Goal: Task Accomplishment & Management: Use online tool/utility

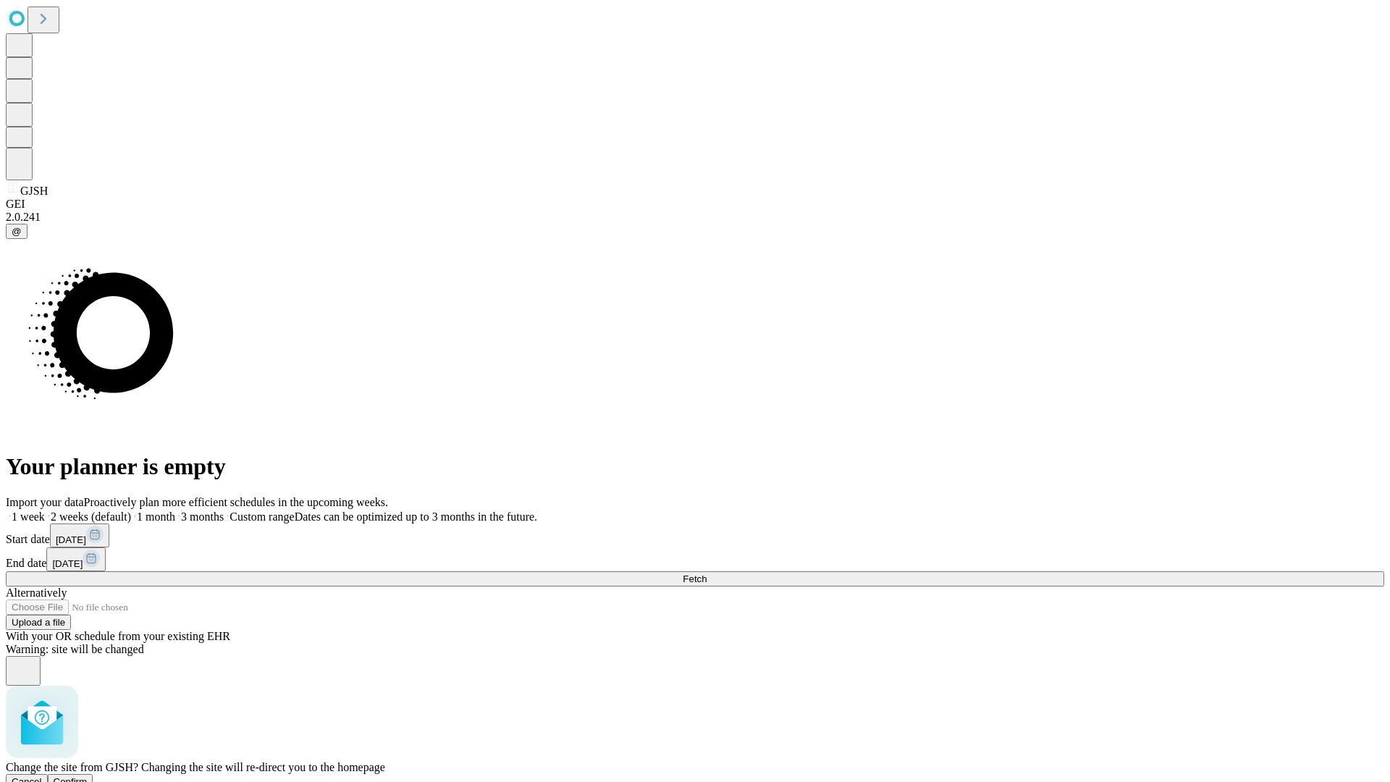
click at [88, 776] on span "Confirm" at bounding box center [71, 781] width 34 height 11
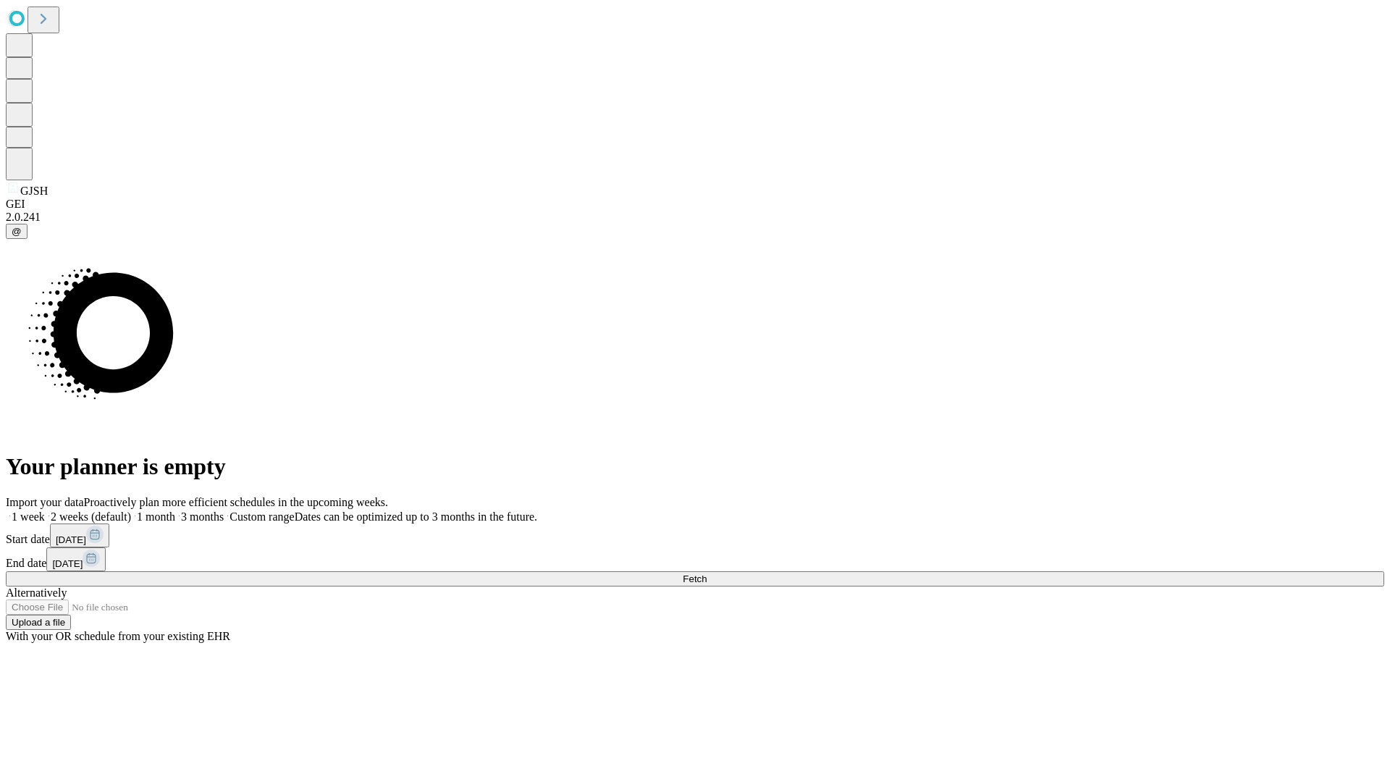
click at [131, 510] on label "2 weeks (default)" at bounding box center [88, 516] width 86 height 12
click at [706, 573] on span "Fetch" at bounding box center [695, 578] width 24 height 11
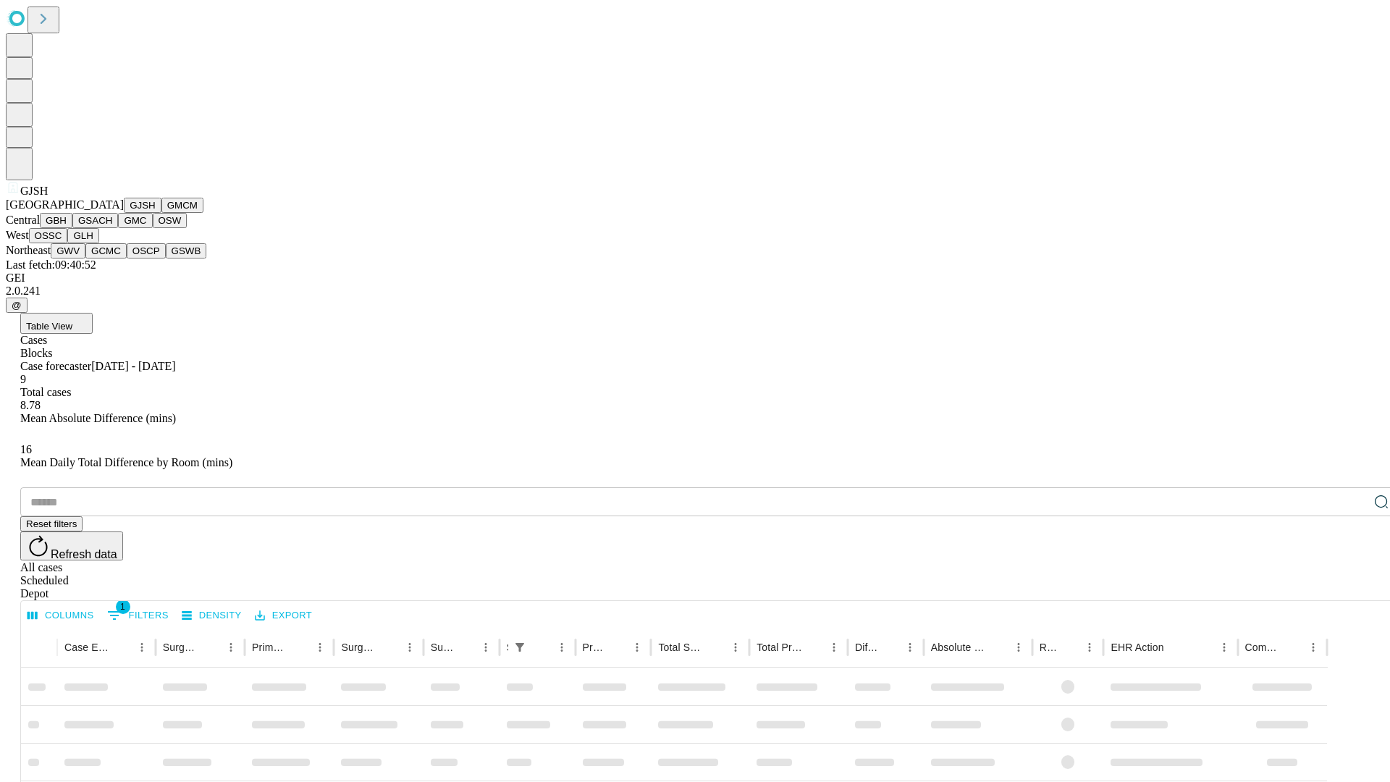
click at [161, 213] on button "GMCM" at bounding box center [182, 205] width 42 height 15
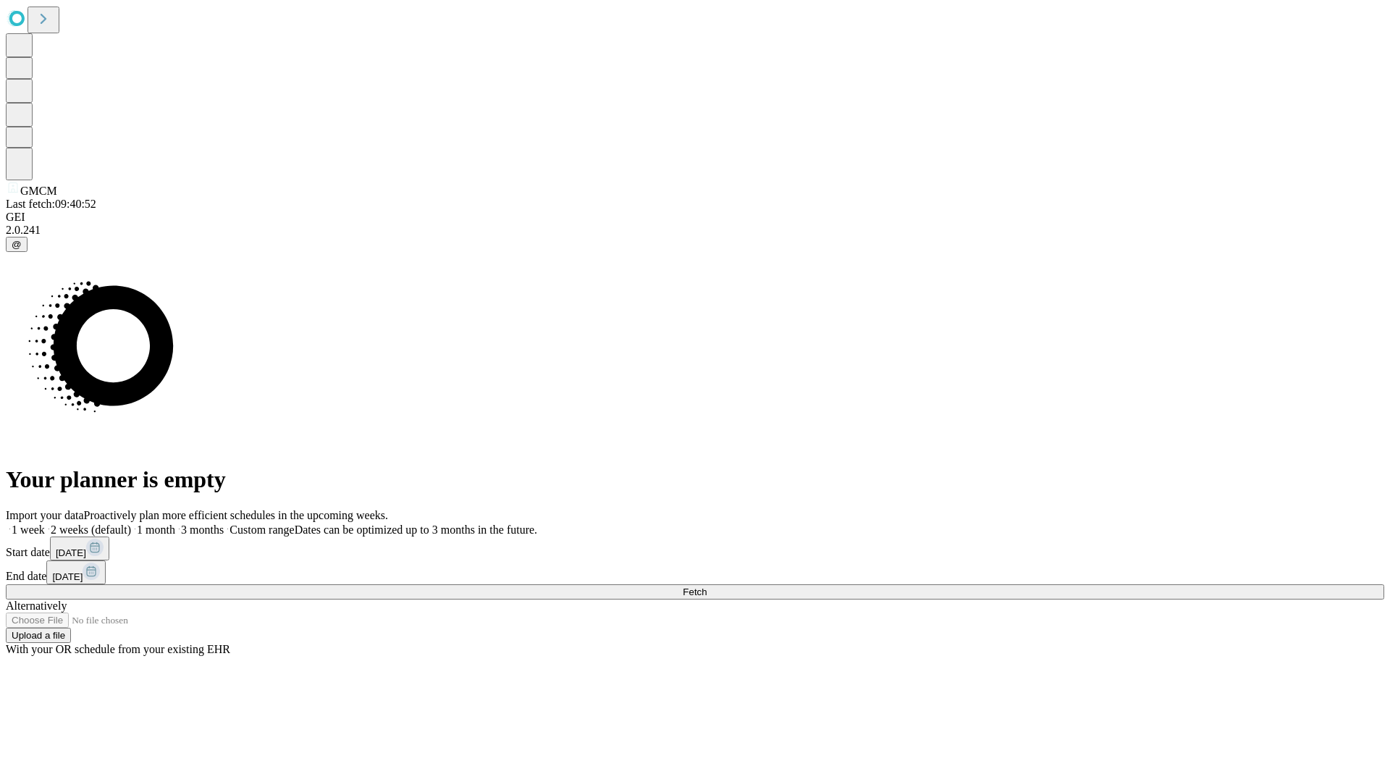
click at [131, 523] on label "2 weeks (default)" at bounding box center [88, 529] width 86 height 12
click at [706, 586] on span "Fetch" at bounding box center [695, 591] width 24 height 11
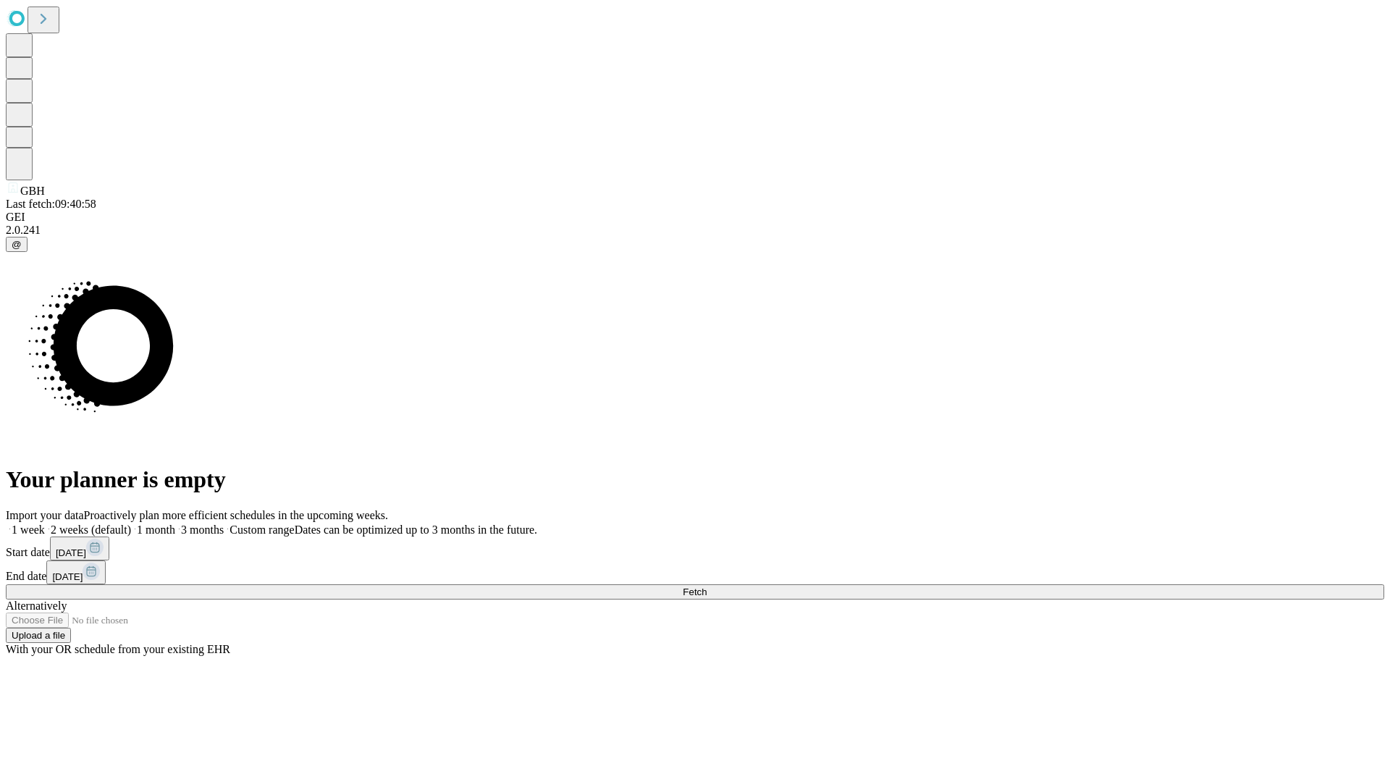
click at [131, 523] on label "2 weeks (default)" at bounding box center [88, 529] width 86 height 12
click at [706, 586] on span "Fetch" at bounding box center [695, 591] width 24 height 11
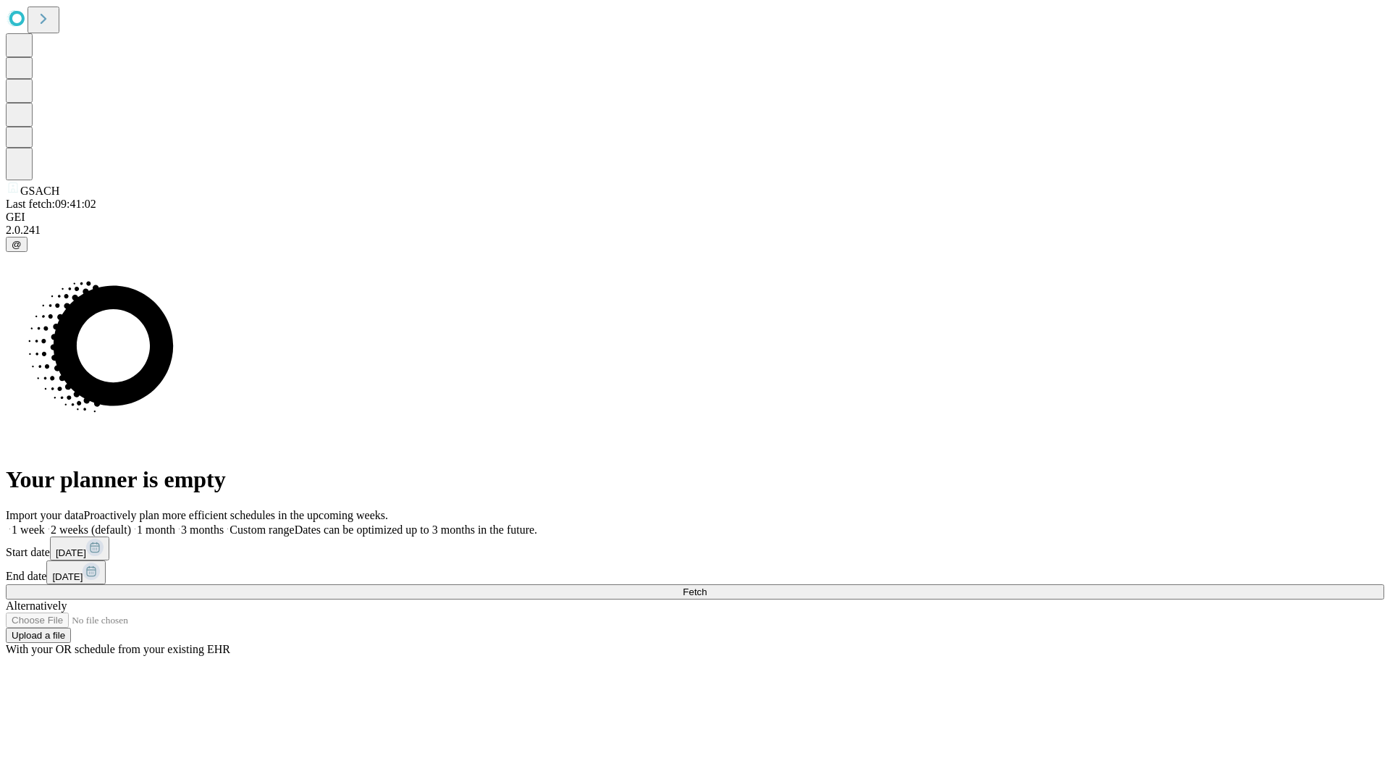
click at [131, 523] on label "2 weeks (default)" at bounding box center [88, 529] width 86 height 12
click at [706, 586] on span "Fetch" at bounding box center [695, 591] width 24 height 11
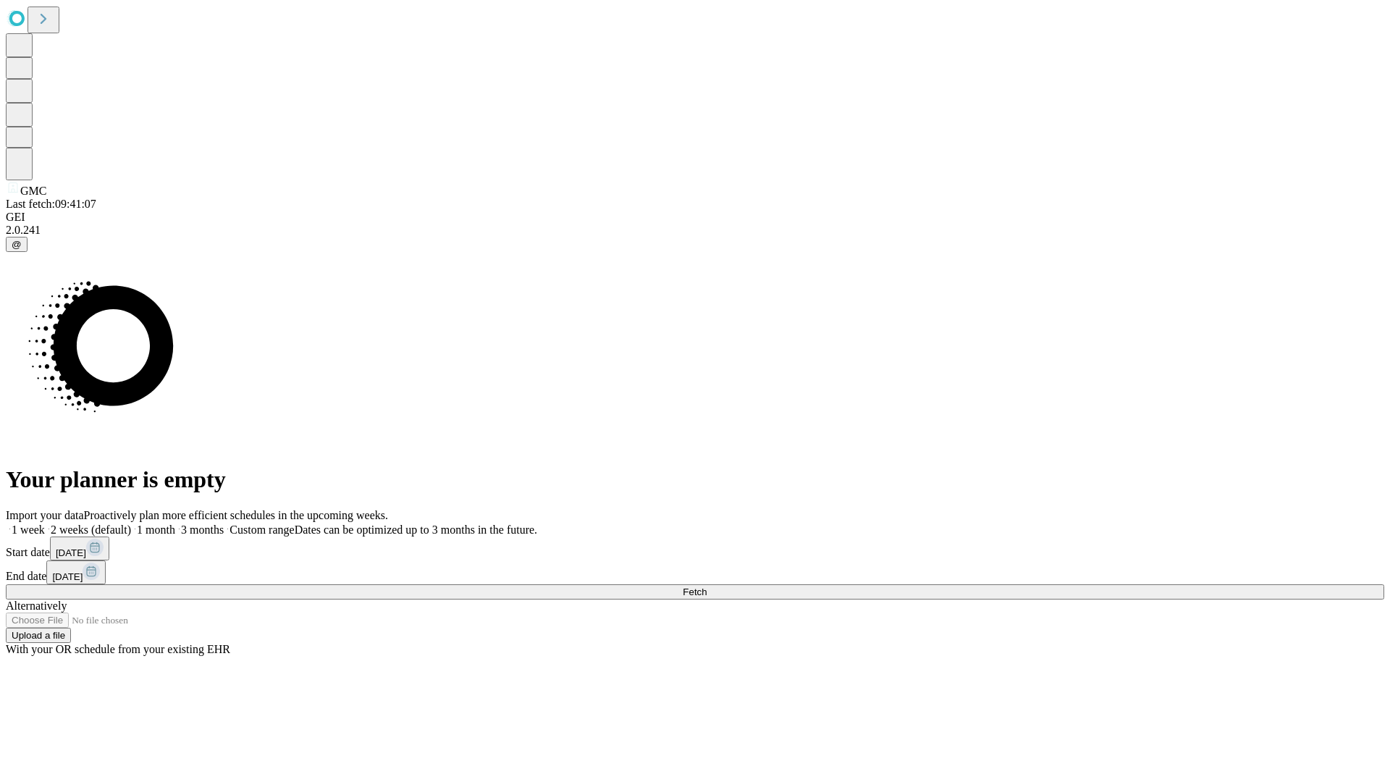
click at [131, 523] on label "2 weeks (default)" at bounding box center [88, 529] width 86 height 12
click at [706, 586] on span "Fetch" at bounding box center [695, 591] width 24 height 11
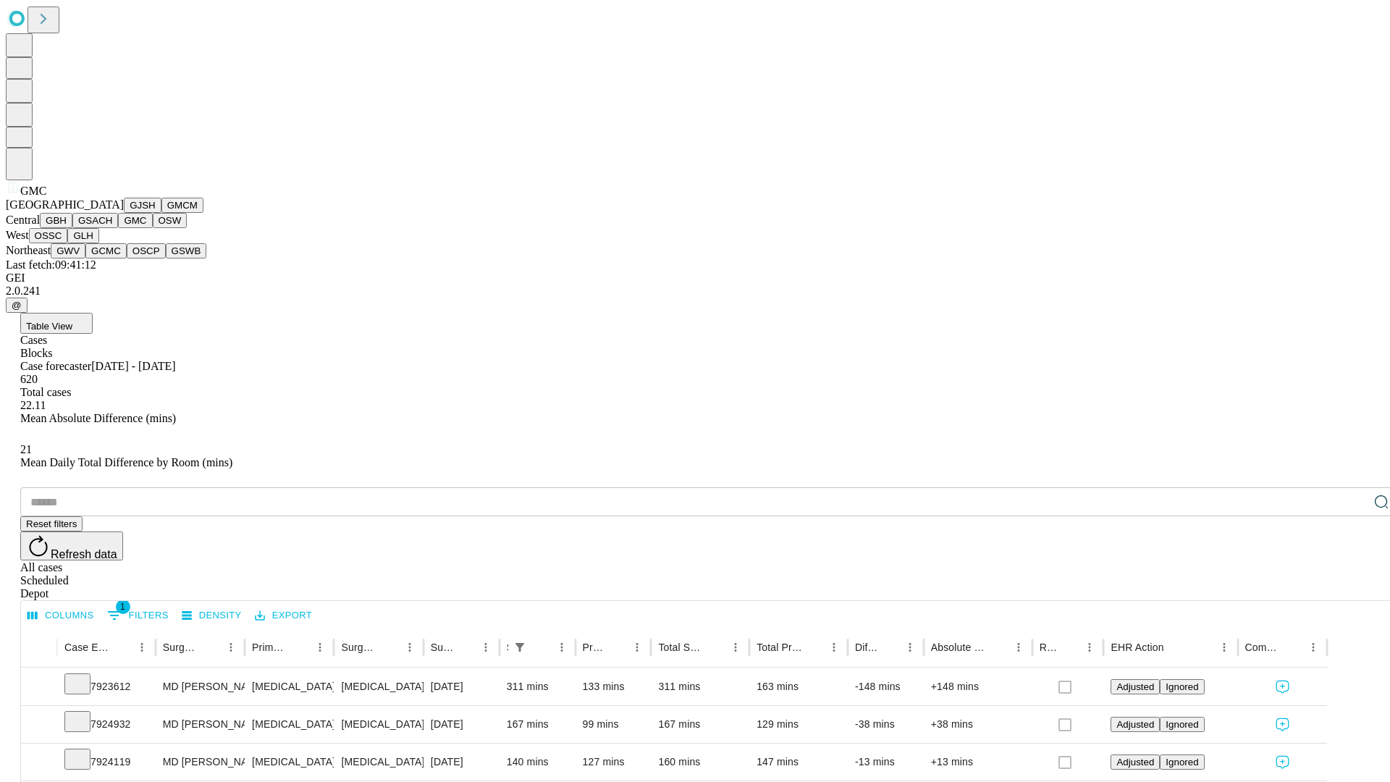
click at [153, 228] on button "OSW" at bounding box center [170, 220] width 35 height 15
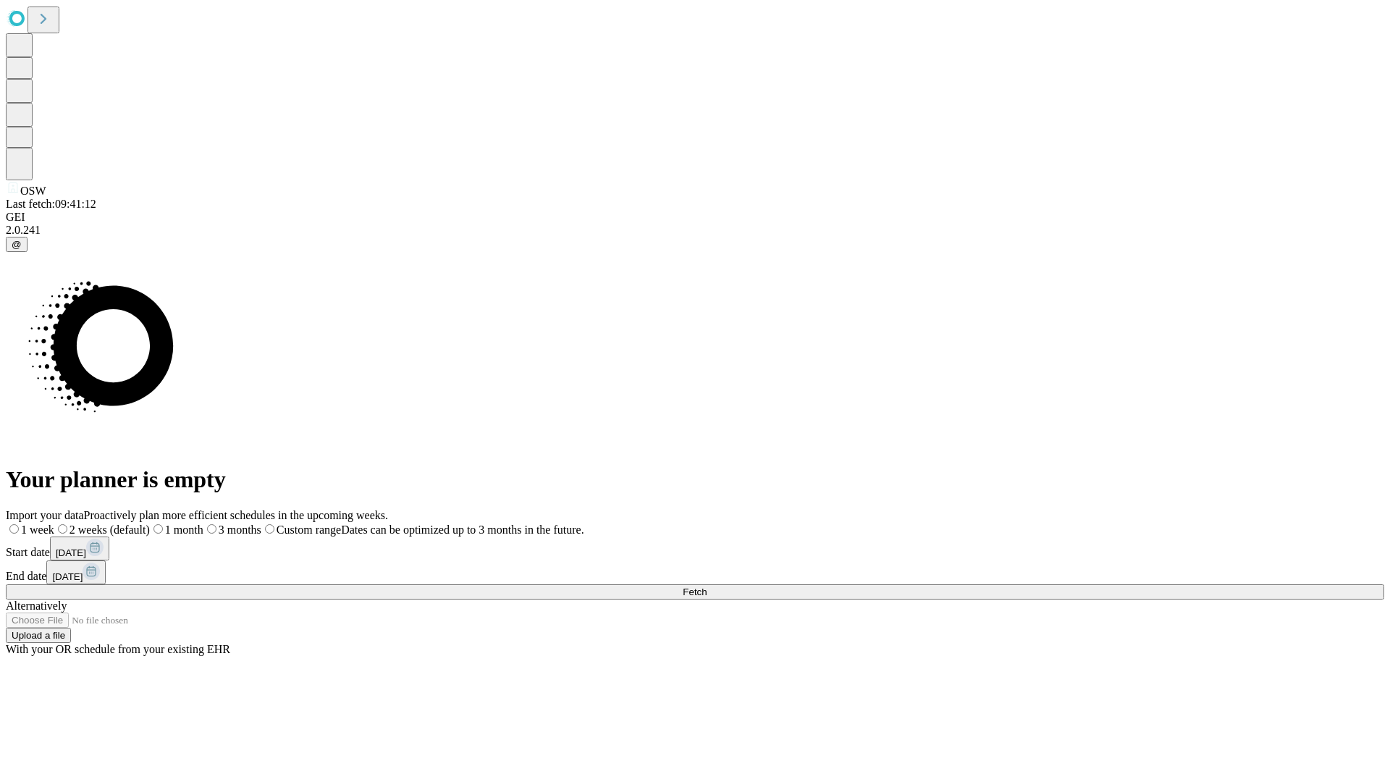
click at [150, 523] on label "2 weeks (default)" at bounding box center [102, 529] width 96 height 12
click at [706, 586] on span "Fetch" at bounding box center [695, 591] width 24 height 11
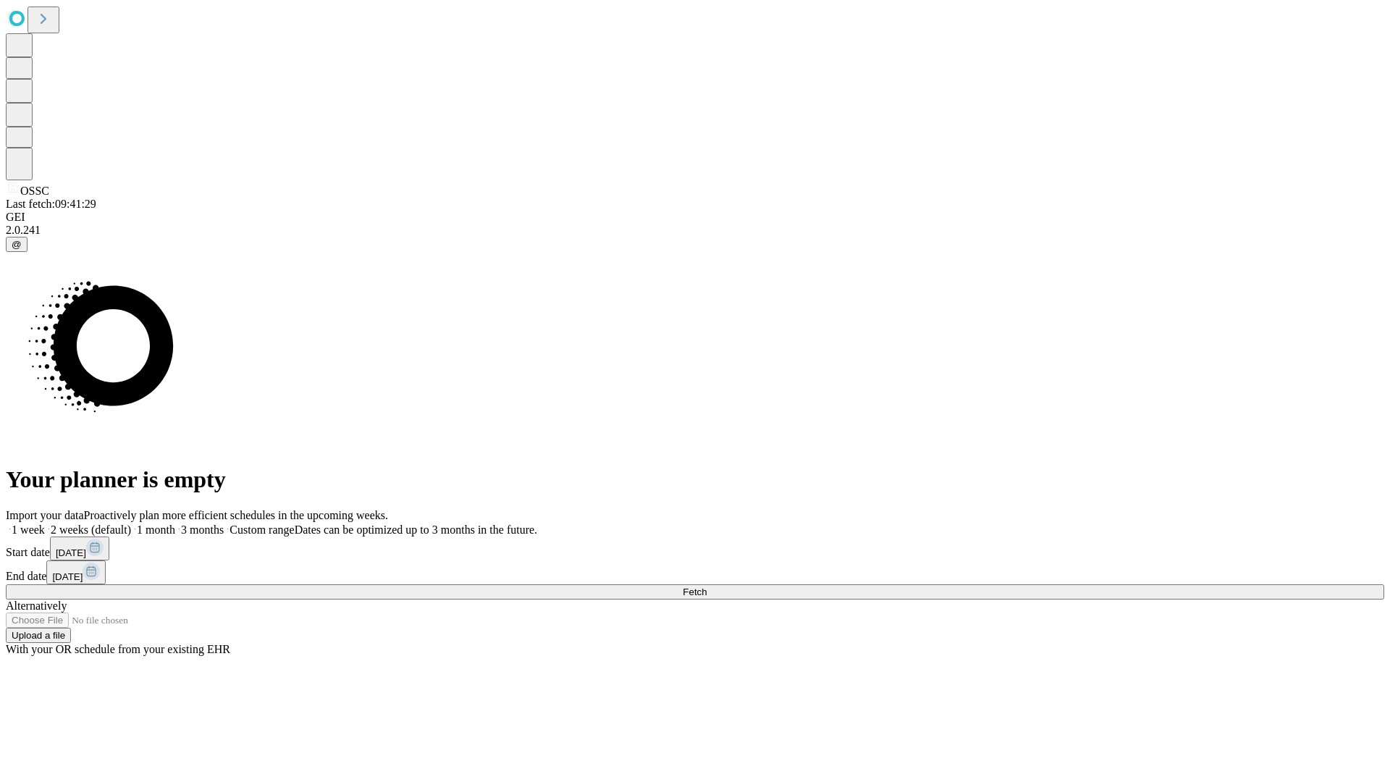
click at [131, 523] on label "2 weeks (default)" at bounding box center [88, 529] width 86 height 12
click at [706, 586] on span "Fetch" at bounding box center [695, 591] width 24 height 11
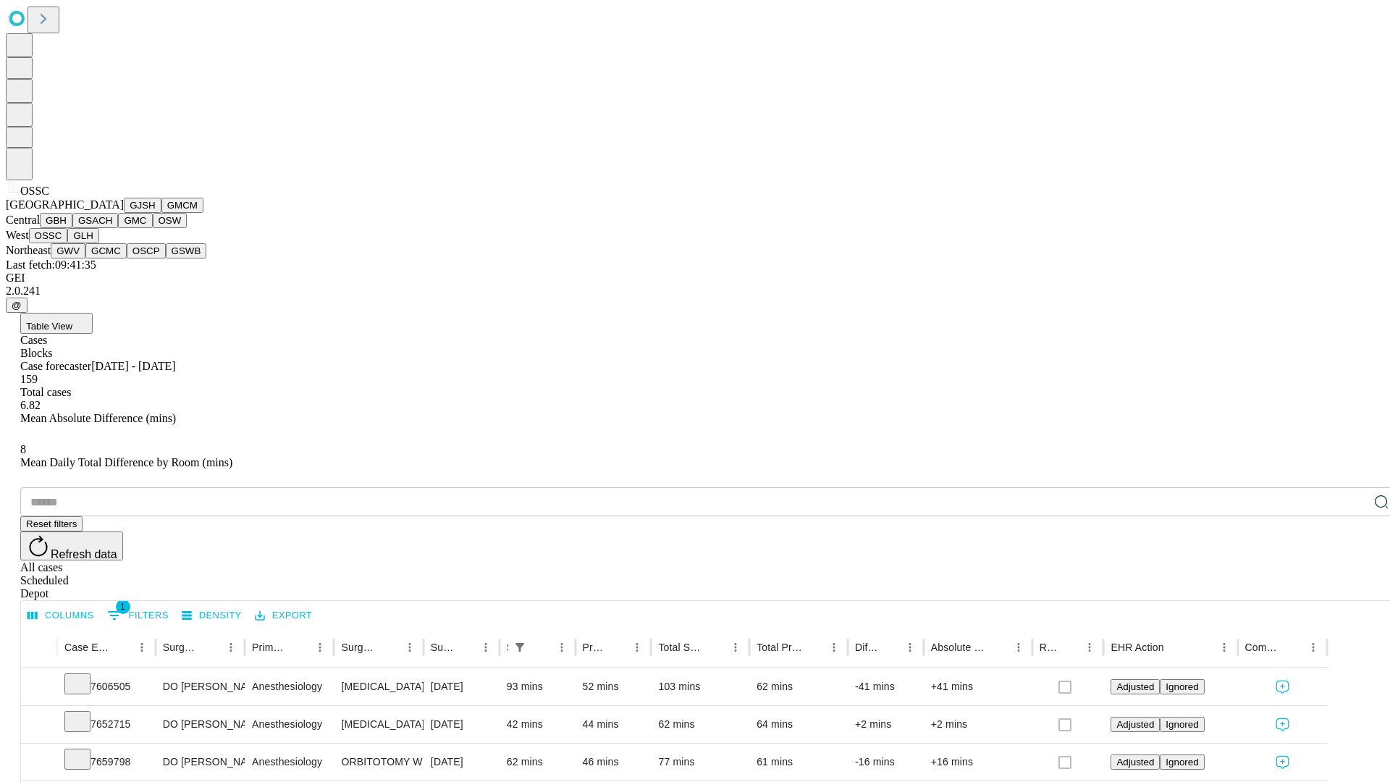
click at [98, 243] on button "GLH" at bounding box center [82, 235] width 31 height 15
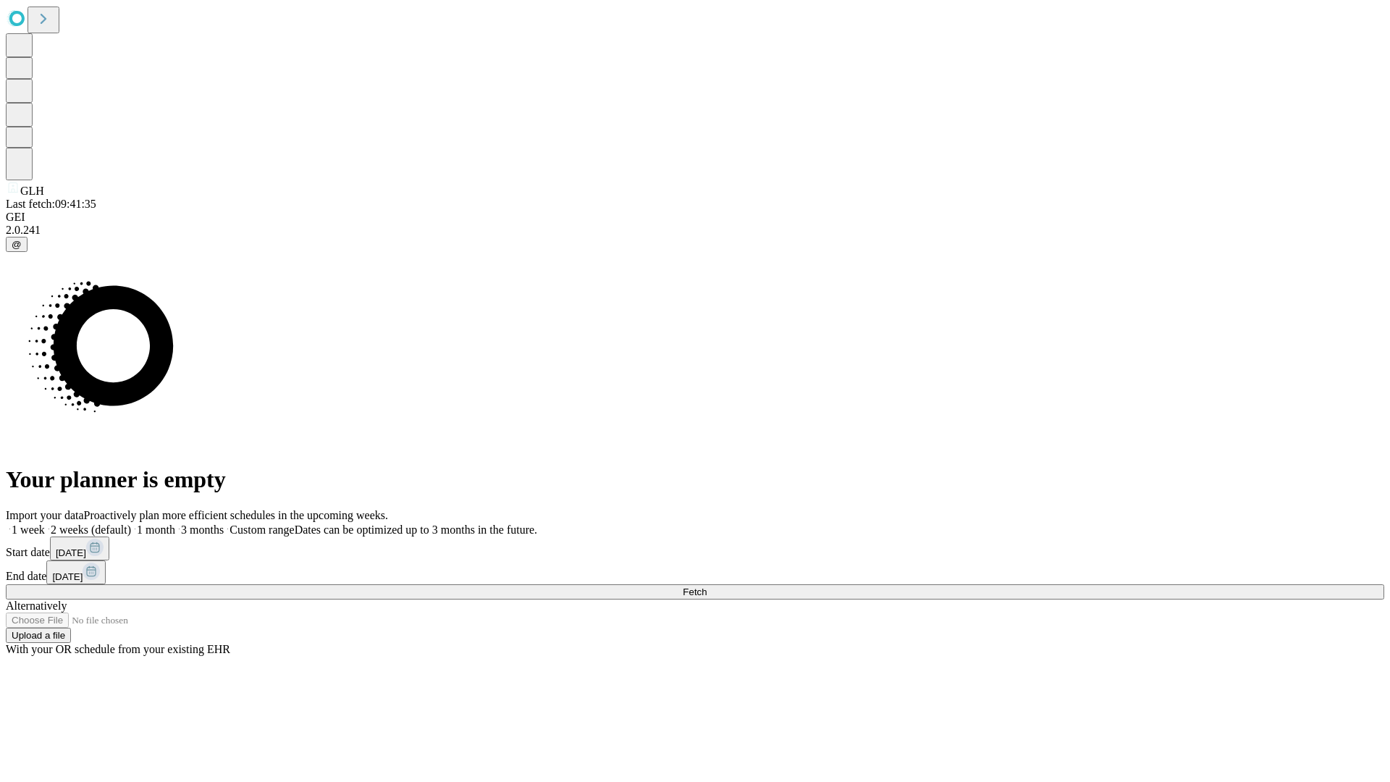
click at [706, 586] on span "Fetch" at bounding box center [695, 591] width 24 height 11
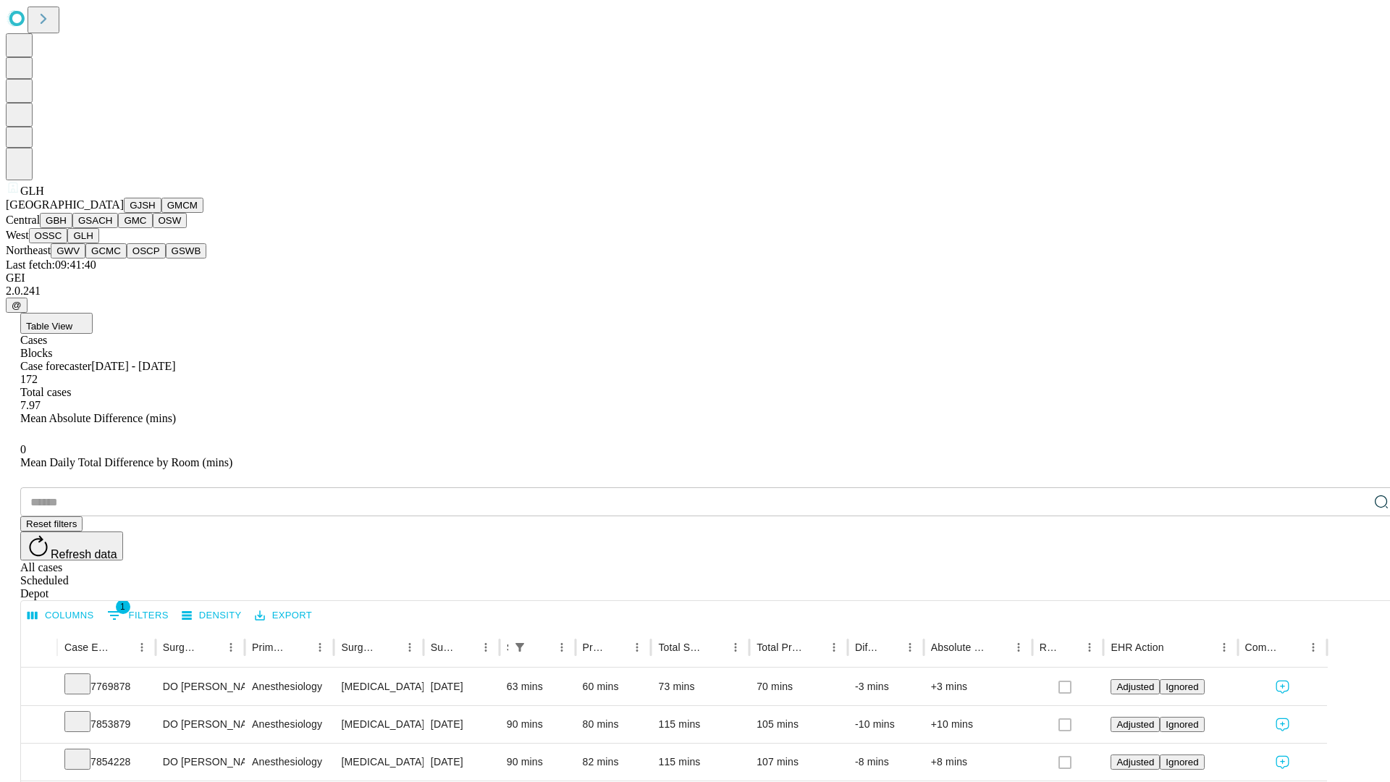
click at [85, 258] on button "GWV" at bounding box center [68, 250] width 35 height 15
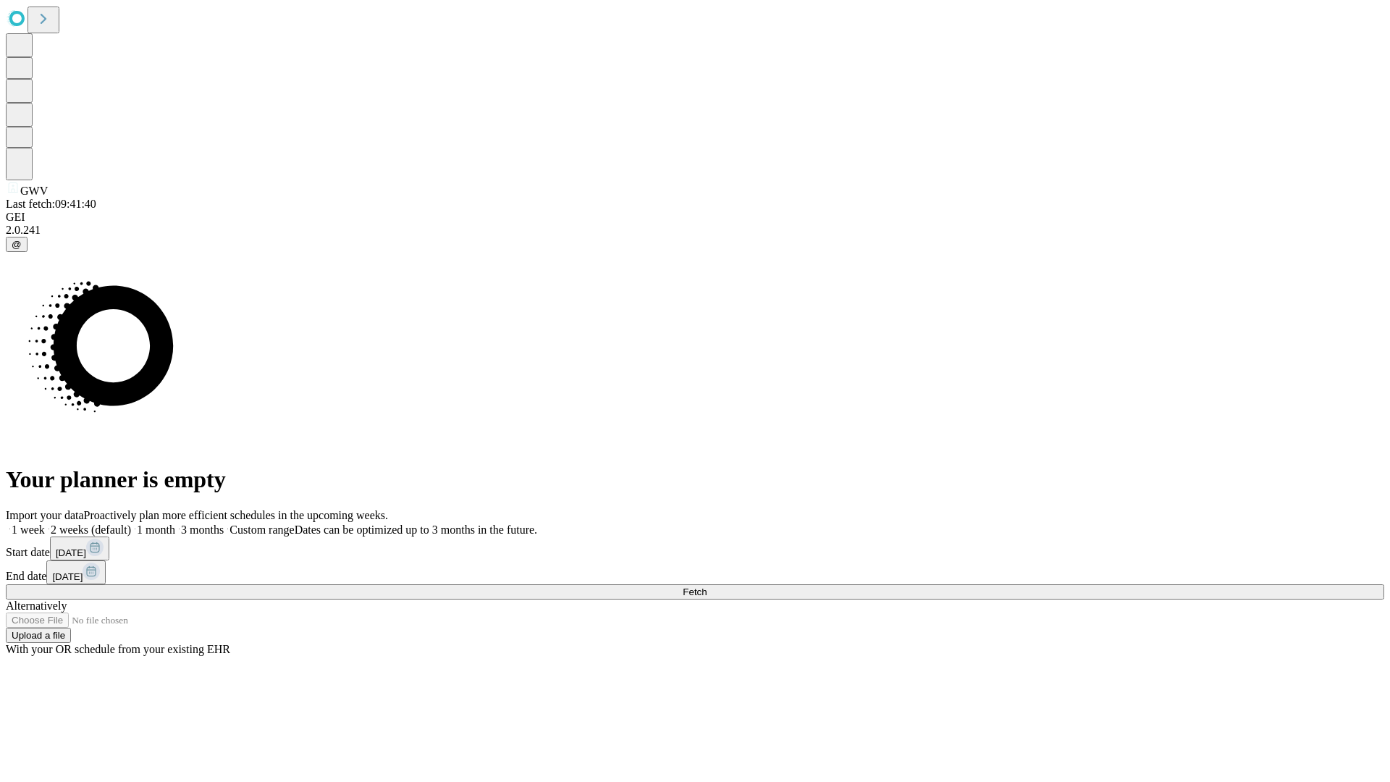
click at [131, 523] on label "2 weeks (default)" at bounding box center [88, 529] width 86 height 12
click at [706, 586] on span "Fetch" at bounding box center [695, 591] width 24 height 11
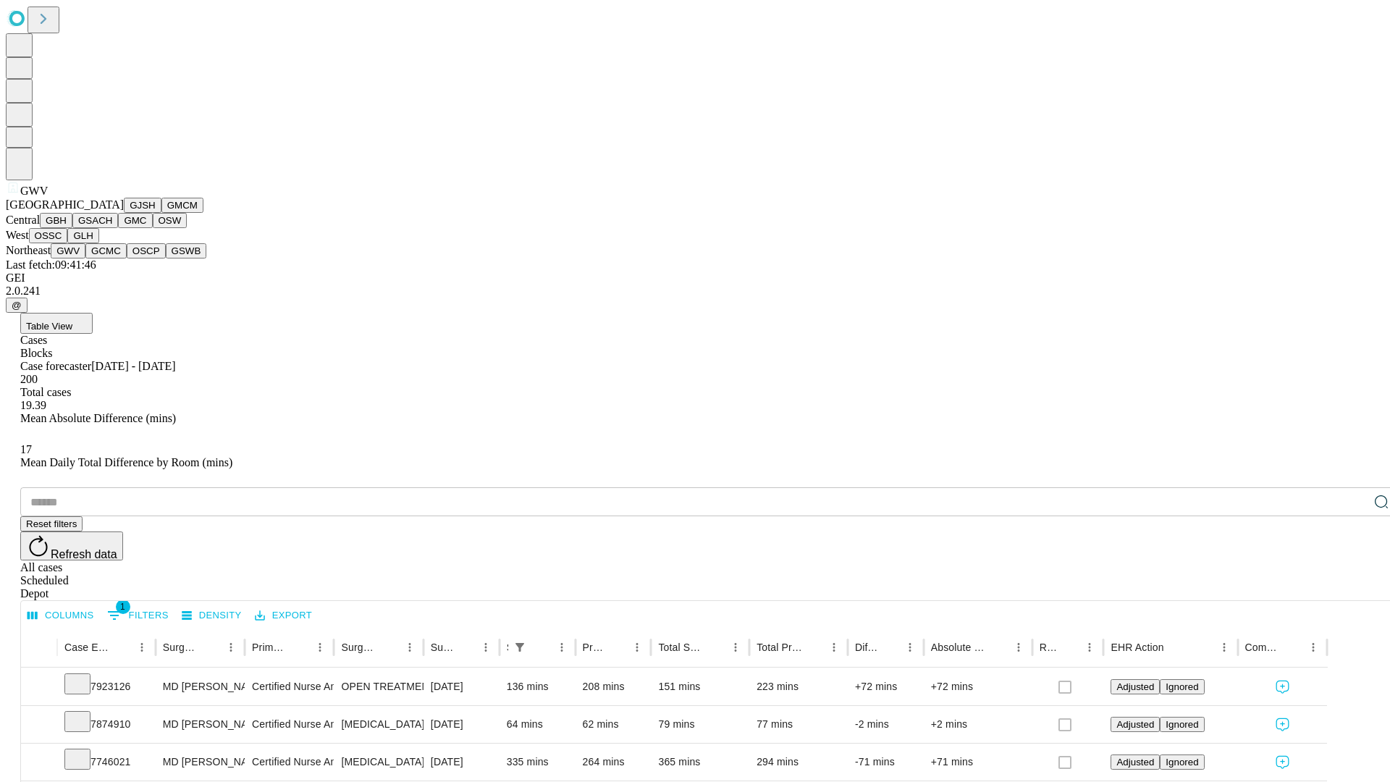
click at [112, 258] on button "GCMC" at bounding box center [105, 250] width 41 height 15
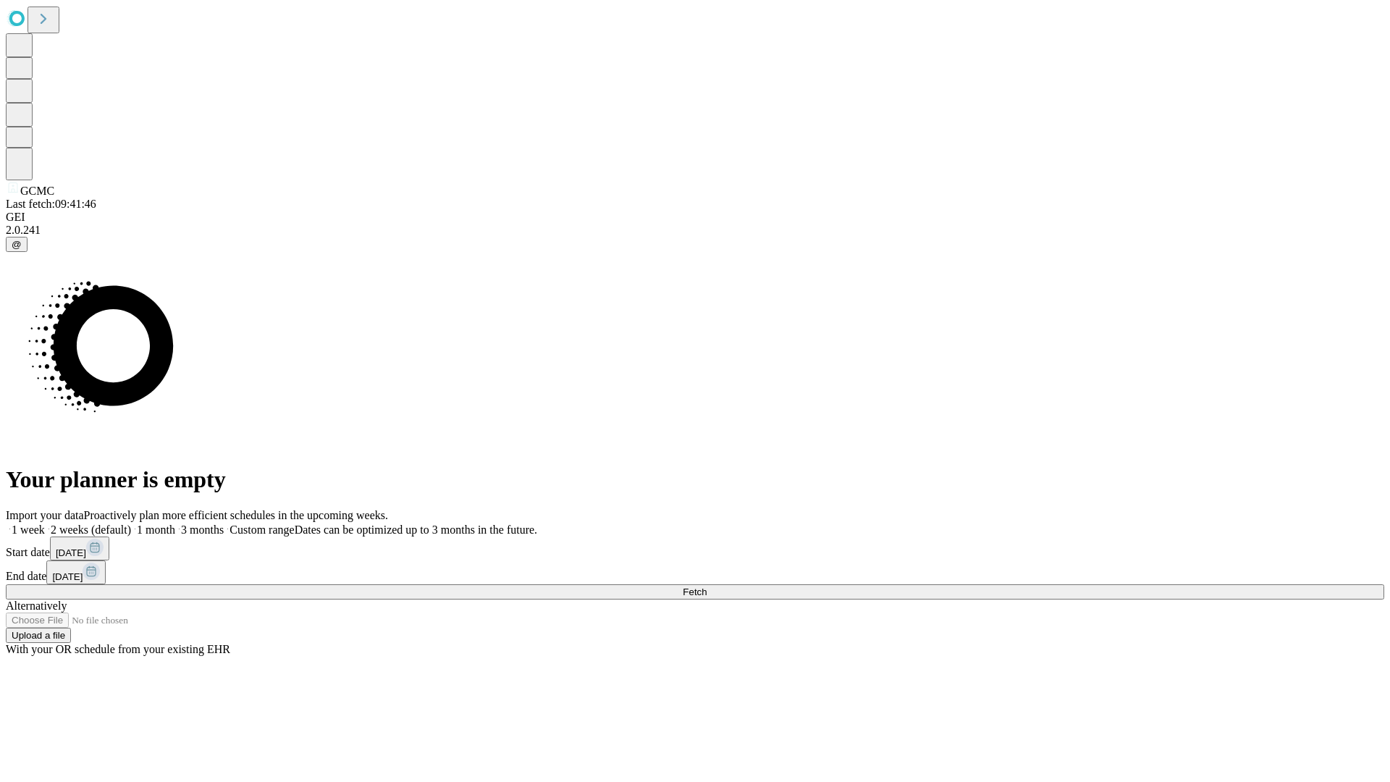
click at [131, 523] on label "2 weeks (default)" at bounding box center [88, 529] width 86 height 12
click at [706, 586] on span "Fetch" at bounding box center [695, 591] width 24 height 11
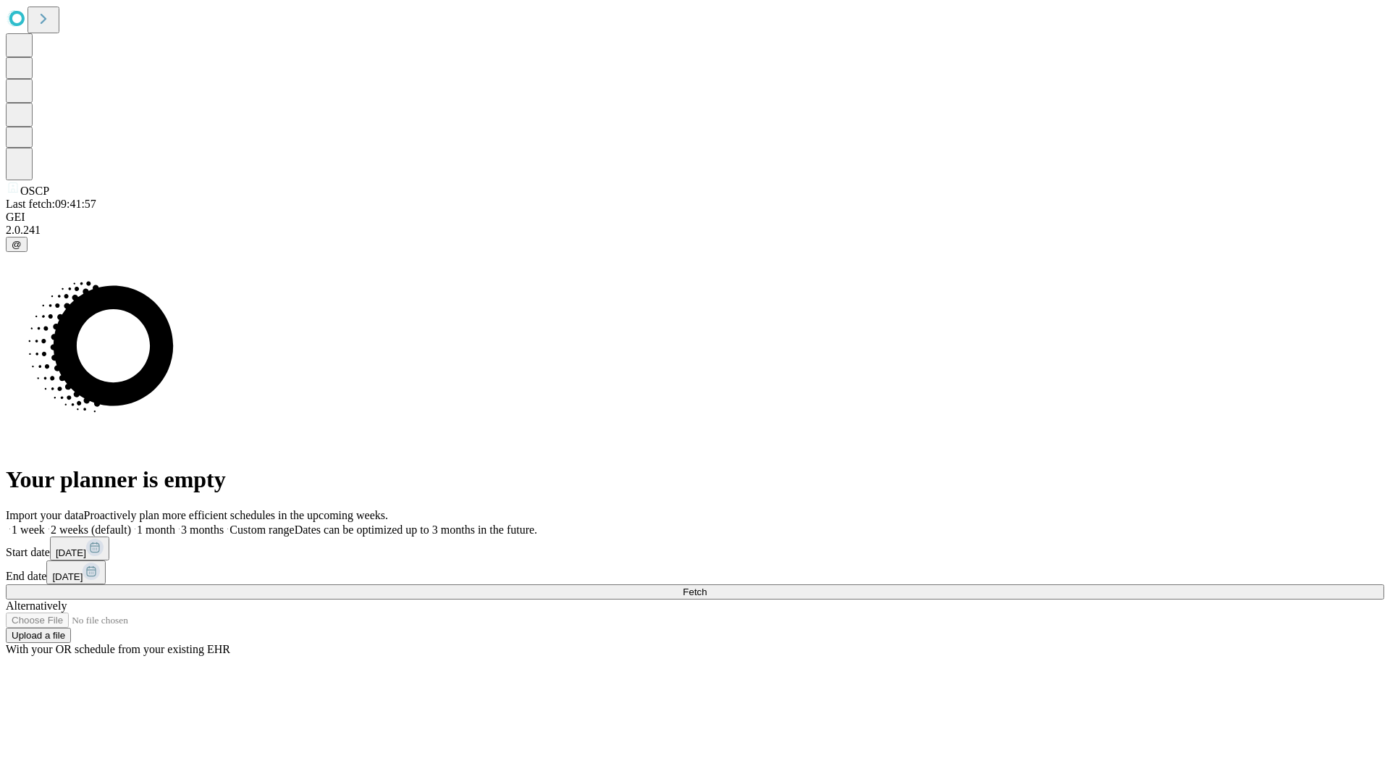
click at [706, 586] on span "Fetch" at bounding box center [695, 591] width 24 height 11
